Goal: Task Accomplishment & Management: Manage account settings

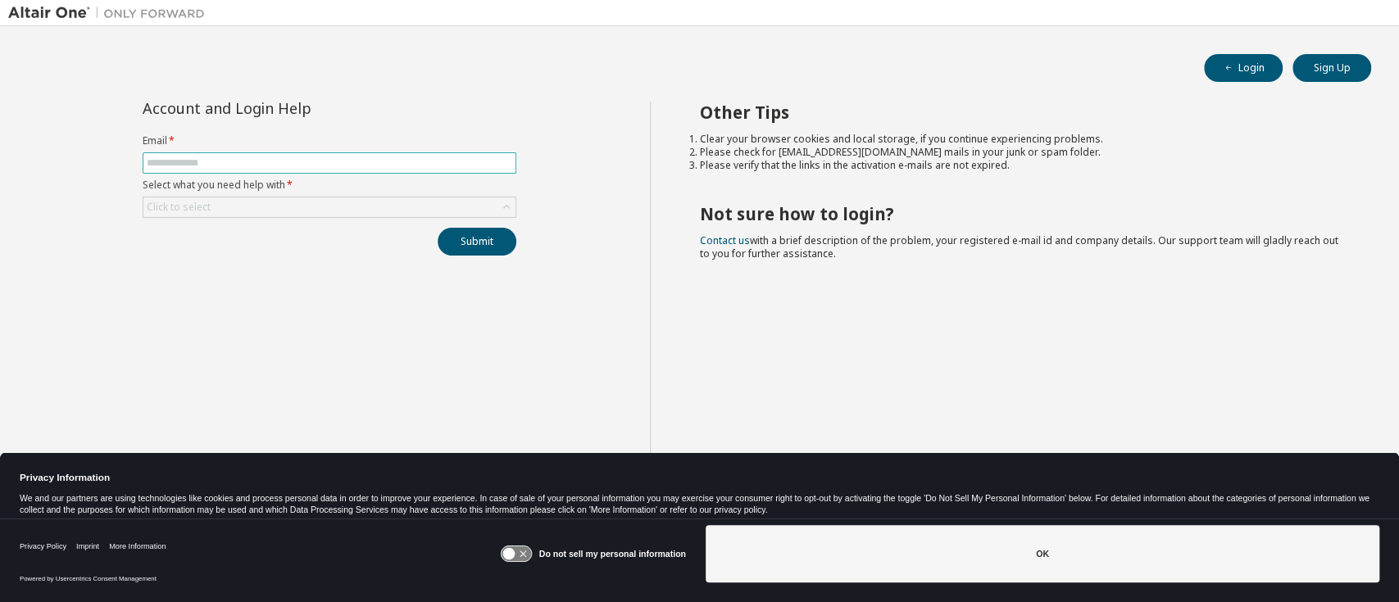
click at [219, 161] on input "text" at bounding box center [330, 163] width 366 height 13
type input "**********"
click at [231, 207] on div "Click to select" at bounding box center [329, 208] width 372 height 20
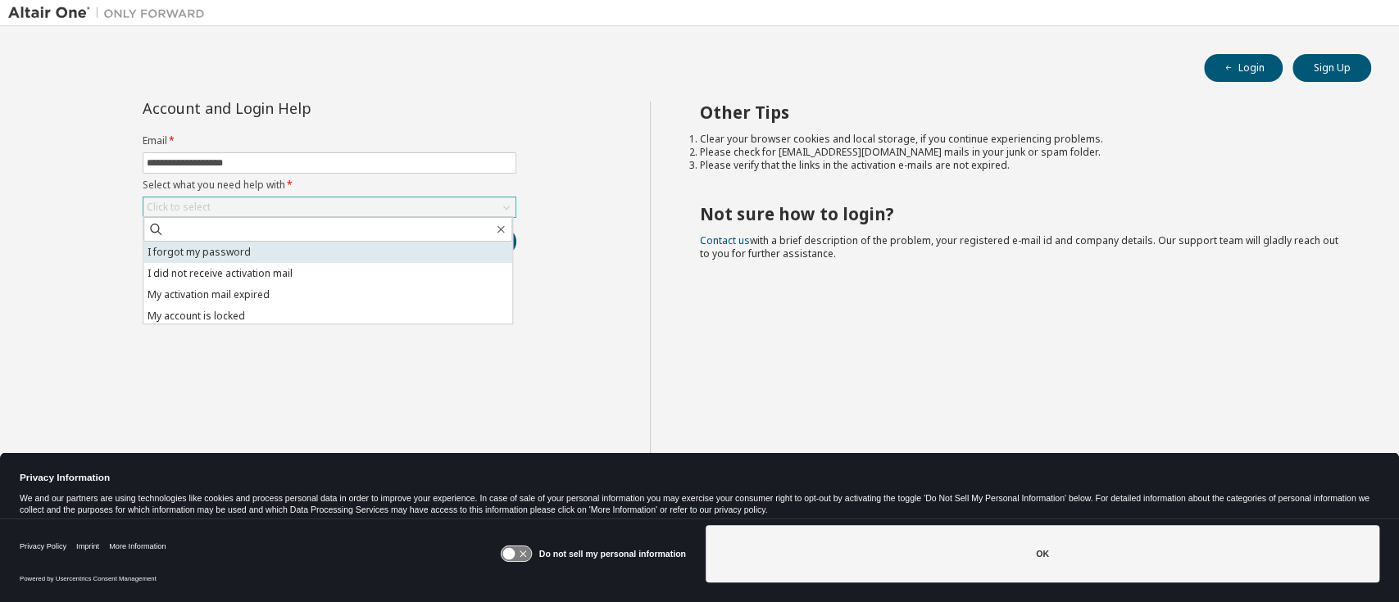
click at [229, 246] on li "I forgot my password" at bounding box center [327, 252] width 369 height 21
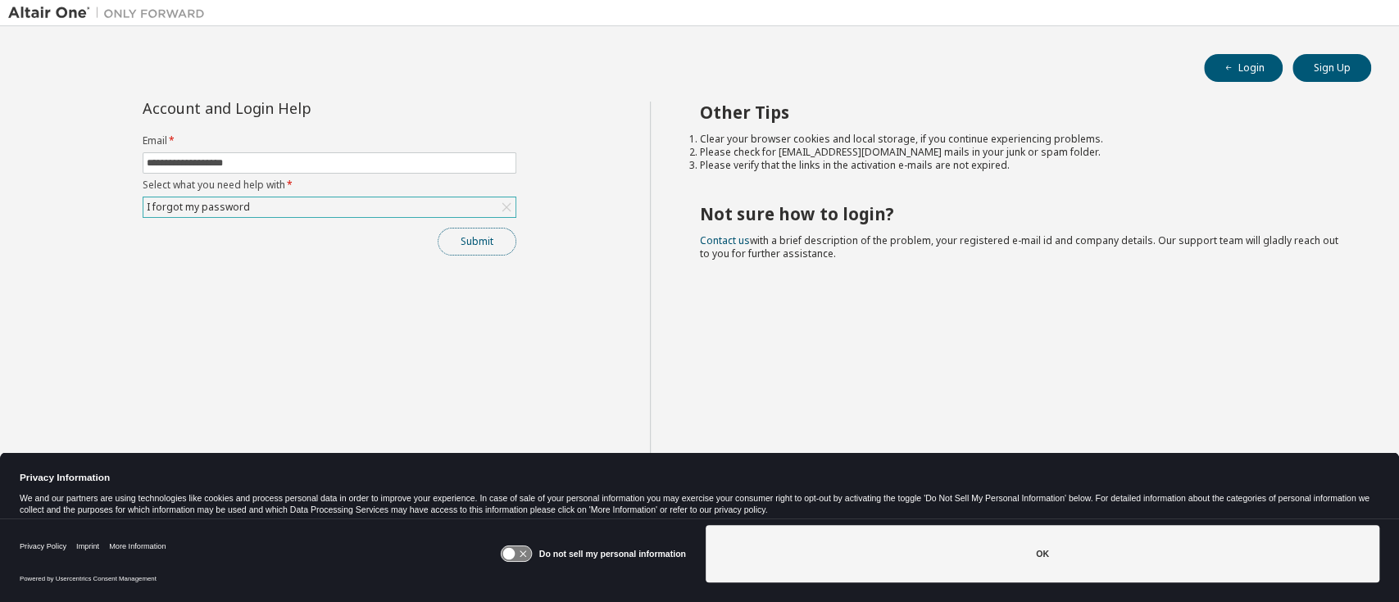
click at [475, 233] on button "Submit" at bounding box center [477, 242] width 79 height 28
click at [452, 238] on button "Submit" at bounding box center [477, 242] width 79 height 28
